Goal: Task Accomplishment & Management: Use online tool/utility

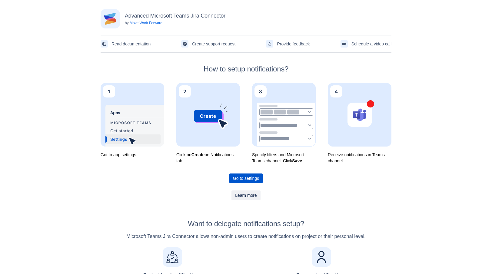
click at [244, 178] on span "Go to settings" at bounding box center [246, 179] width 26 height 10
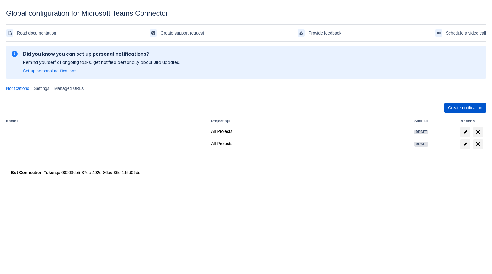
click at [465, 111] on span "Create notification" at bounding box center [465, 108] width 34 height 10
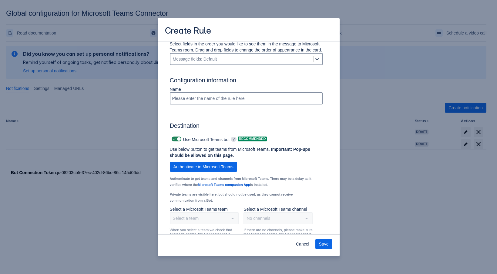
scroll to position [364, 0]
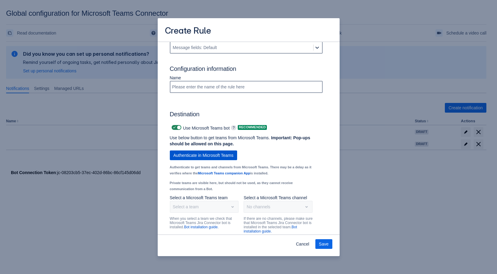
click at [200, 160] on span "Authenticate in Microsoft Teams" at bounding box center [203, 156] width 60 height 10
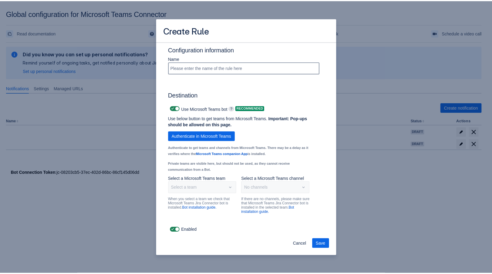
scroll to position [390, 0]
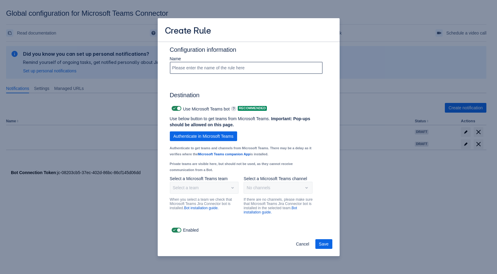
click at [311, 159] on div "Use below button to get teams from Microsoft Teams. Important: Pop-ups should b…" at bounding box center [241, 146] width 153 height 60
click at [301, 243] on span "Cancel" at bounding box center [302, 245] width 13 height 10
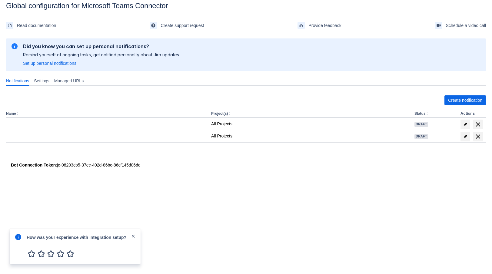
scroll to position [9, 0]
